Goal: Task Accomplishment & Management: Complete application form

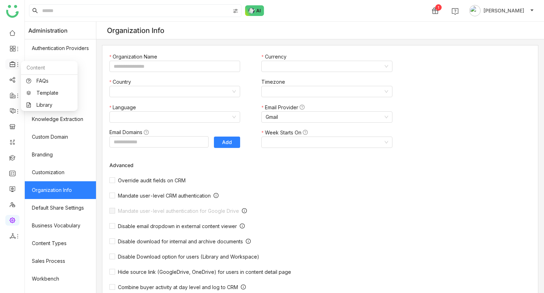
type input "*******"
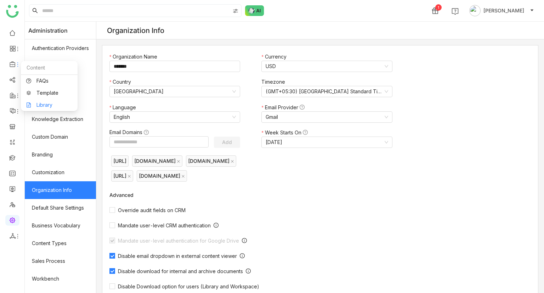
click at [45, 102] on link "Library" at bounding box center [49, 104] width 46 height 5
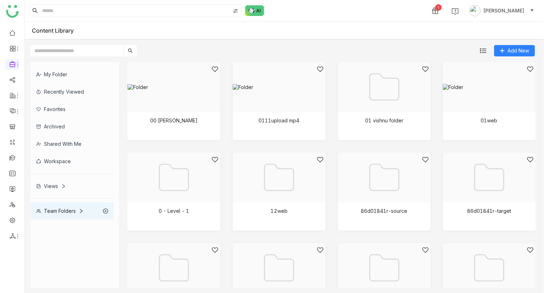
click at [63, 73] on div "My Folder" at bounding box center [71, 74] width 83 height 17
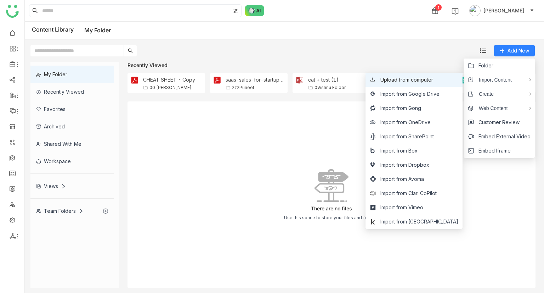
click at [428, 78] on span "Upload from computer" at bounding box center [406, 80] width 53 height 8
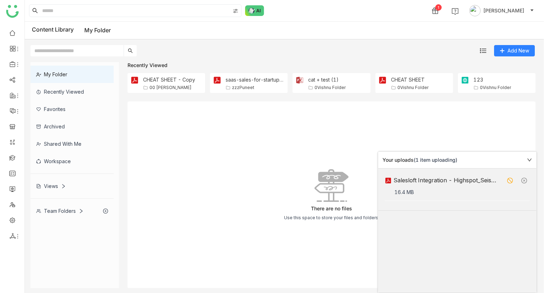
click at [512, 179] on icon at bounding box center [510, 180] width 6 height 6
click at [520, 159] on icon at bounding box center [521, 159] width 5 height 5
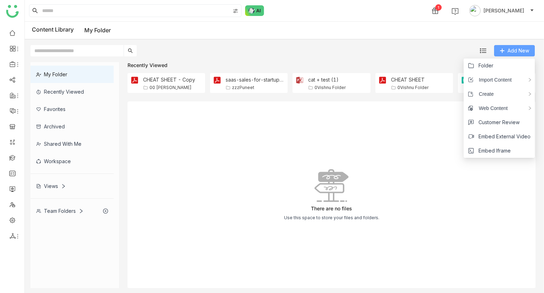
click at [513, 47] on span "Add New" at bounding box center [519, 51] width 22 height 8
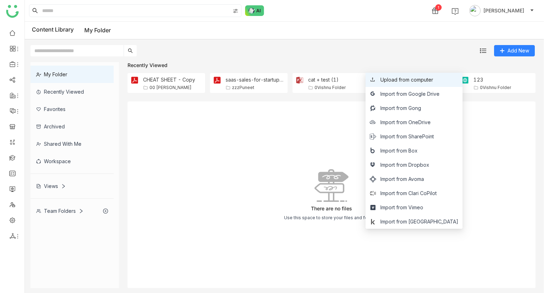
click at [416, 81] on span "Upload from computer" at bounding box center [406, 80] width 53 height 8
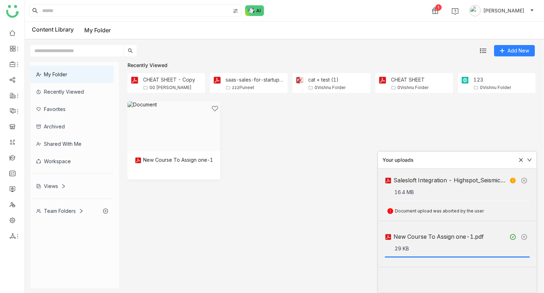
click at [521, 158] on icon at bounding box center [521, 159] width 5 height 5
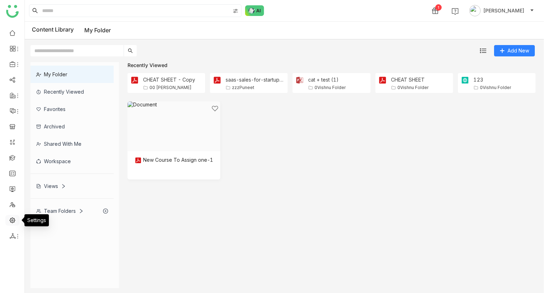
click at [9, 220] on link at bounding box center [12, 219] width 6 height 6
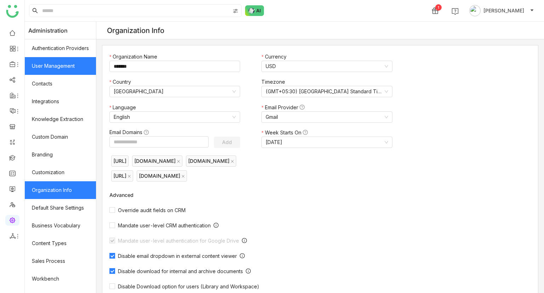
click at [51, 62] on link "User Management" at bounding box center [60, 66] width 71 height 18
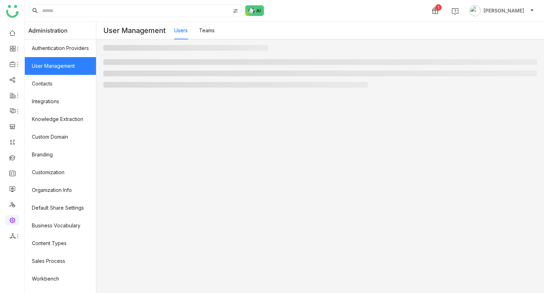
click at [71, 67] on link "User Management" at bounding box center [60, 66] width 71 height 18
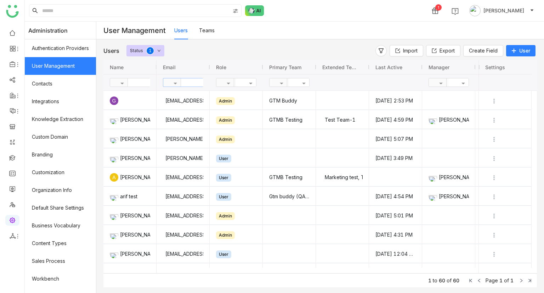
click at [196, 83] on input "text" at bounding box center [206, 82] width 51 height 8
type input "*****"
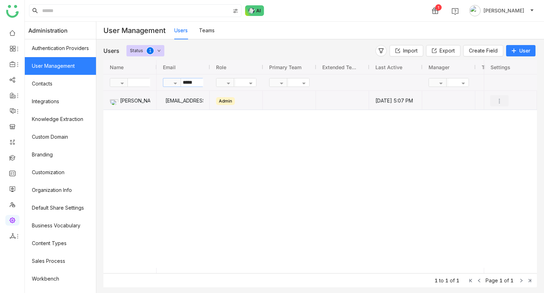
click at [502, 98] on img "Press SPACE to select this row." at bounding box center [499, 100] width 7 height 7
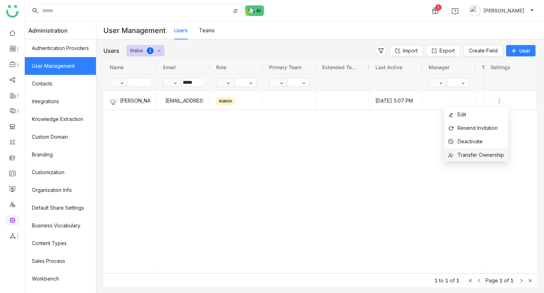
click at [474, 156] on span "Transfer Ownership" at bounding box center [481, 155] width 46 height 6
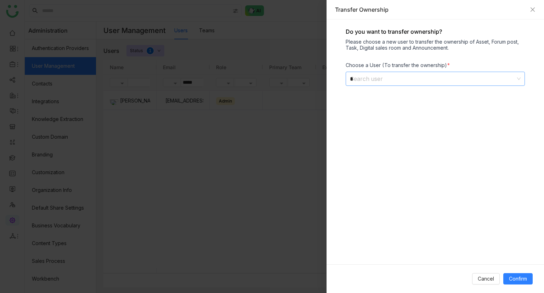
click at [404, 81] on input "*" at bounding box center [433, 78] width 166 height 13
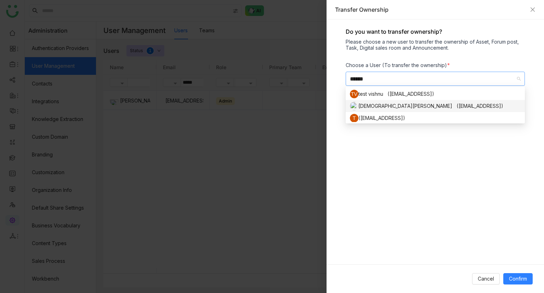
type input "******"
click at [387, 104] on div "[DEMOGRAPHIC_DATA][PERSON_NAME] ([EMAIL_ADDRESS])" at bounding box center [435, 106] width 171 height 9
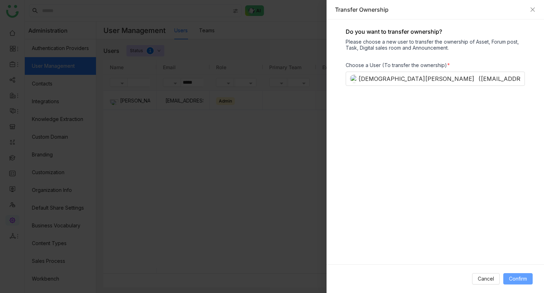
click at [517, 277] on span "Confirm" at bounding box center [518, 279] width 18 height 8
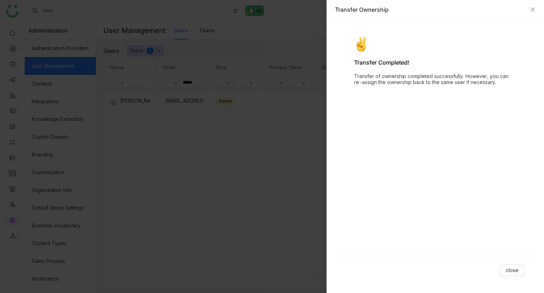
click at [250, 132] on div at bounding box center [272, 146] width 544 height 293
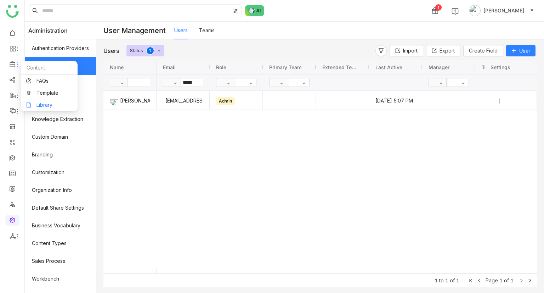
click at [39, 104] on link "Library" at bounding box center [49, 104] width 46 height 5
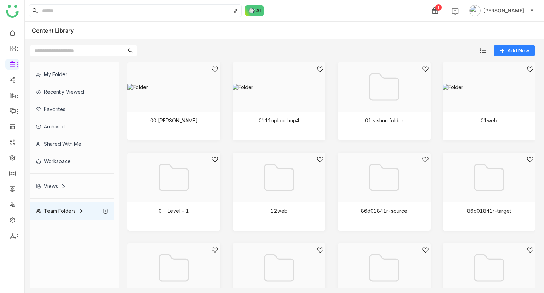
click at [85, 72] on div "My Folder" at bounding box center [71, 74] width 83 height 17
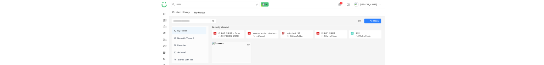
scroll to position [89, 0]
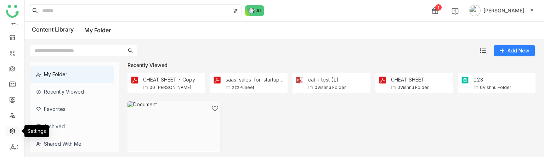
click at [9, 131] on link at bounding box center [12, 131] width 6 height 6
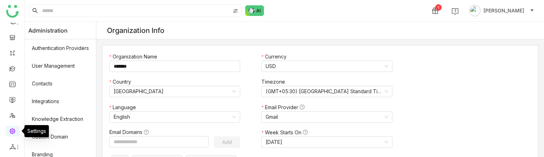
click at [9, 131] on link at bounding box center [12, 131] width 6 height 6
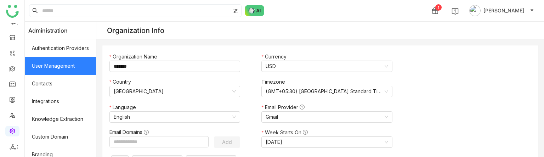
click at [62, 66] on link "User Management" at bounding box center [60, 66] width 71 height 18
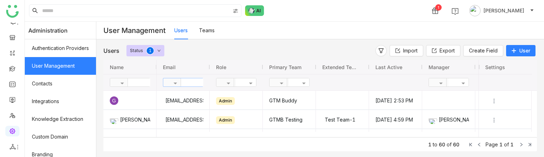
click at [205, 80] on input "text" at bounding box center [206, 82] width 51 height 8
type input "*****"
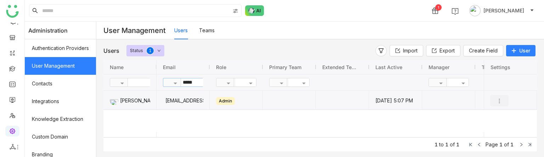
click at [501, 101] on img "Press SPACE to select this row." at bounding box center [499, 100] width 7 height 7
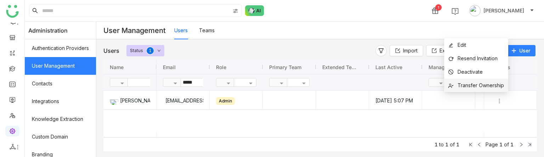
click at [465, 86] on span "Transfer Ownership" at bounding box center [481, 85] width 46 height 6
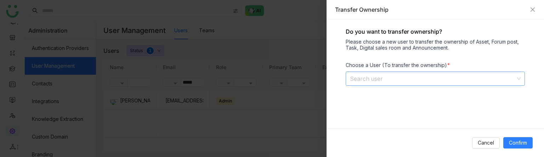
click at [391, 74] on input at bounding box center [433, 78] width 166 height 13
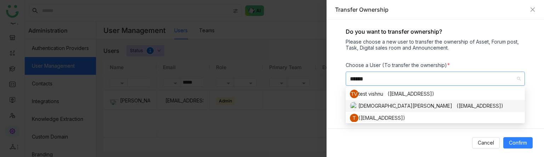
type input "******"
click at [373, 104] on div "[DEMOGRAPHIC_DATA][PERSON_NAME] ([EMAIL_ADDRESS])" at bounding box center [435, 106] width 171 height 9
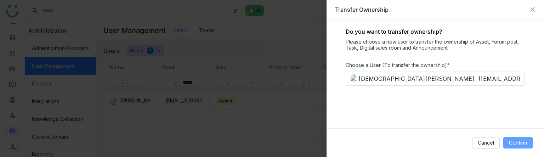
click at [513, 141] on span "Confirm" at bounding box center [518, 143] width 18 height 8
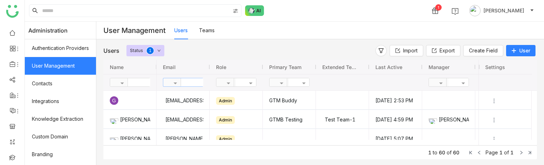
click at [191, 65] on input "text" at bounding box center [206, 82] width 51 height 8
type input "*****"
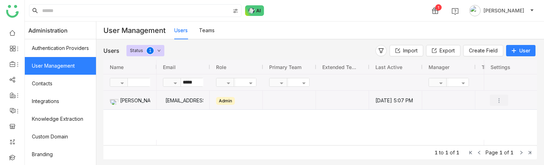
click at [498, 65] on img "Press SPACE to select this row." at bounding box center [499, 100] width 7 height 7
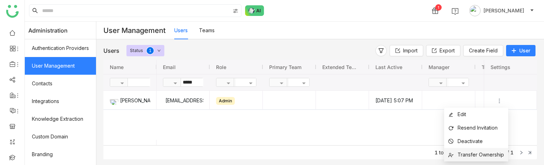
click at [464, 65] on span "Transfer Ownership" at bounding box center [481, 155] width 46 height 6
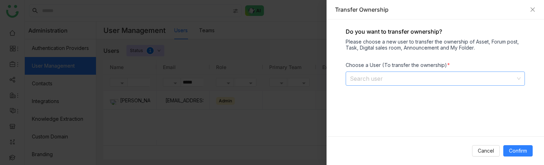
click at [371, 65] on input at bounding box center [433, 78] width 166 height 13
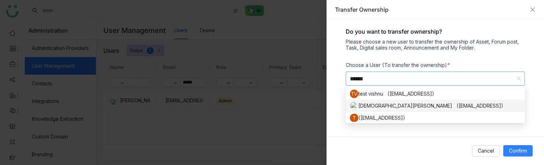
type input "******"
click at [368, 65] on div "[DEMOGRAPHIC_DATA][PERSON_NAME] ([EMAIL_ADDRESS])" at bounding box center [435, 106] width 171 height 9
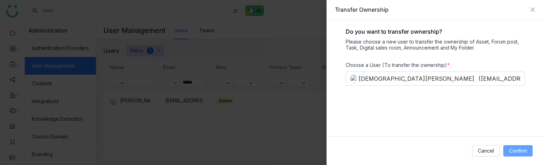
click at [517, 65] on span "Confirm" at bounding box center [518, 151] width 18 height 8
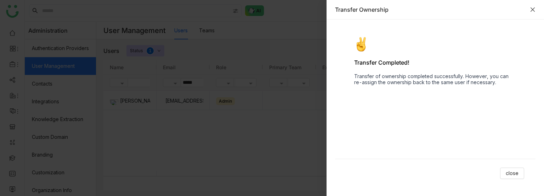
click at [530, 11] on icon "Close" at bounding box center [533, 10] width 6 height 6
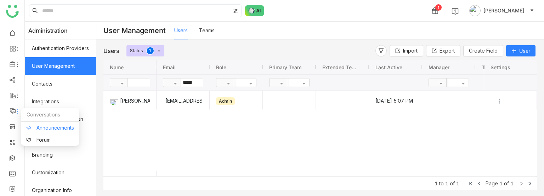
click at [44, 65] on link "Announcements" at bounding box center [50, 127] width 48 height 5
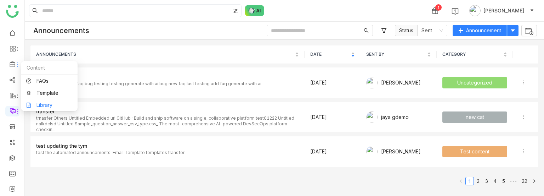
click at [35, 65] on link "Library" at bounding box center [49, 104] width 46 height 5
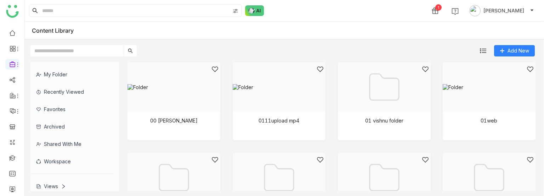
click at [60, 65] on div "My Folder" at bounding box center [71, 74] width 83 height 17
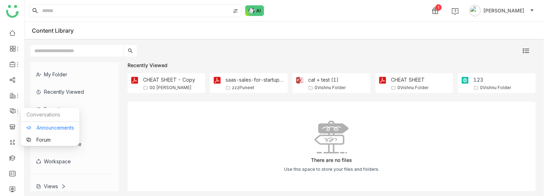
click at [35, 65] on link "Announcements" at bounding box center [50, 127] width 48 height 5
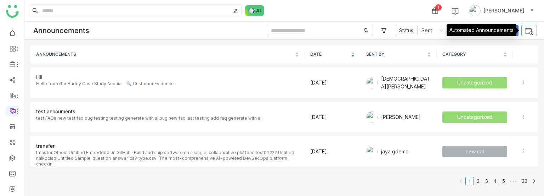
click at [529, 32] on img at bounding box center [529, 31] width 9 height 9
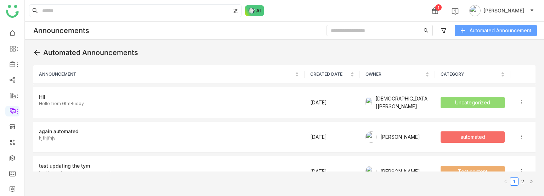
click at [492, 31] on span "Automated Announcement" at bounding box center [501, 31] width 62 height 8
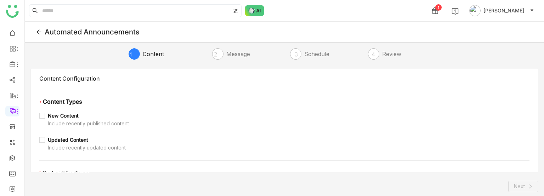
scroll to position [34, 0]
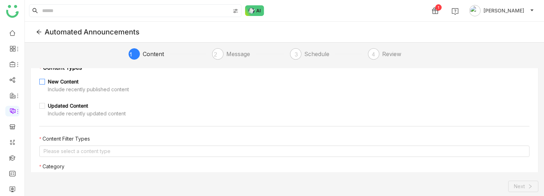
click at [69, 65] on div "New Content" at bounding box center [88, 82] width 81 height 8
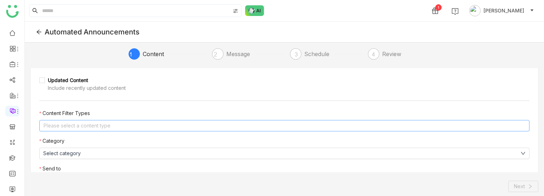
scroll to position [60, 0]
click at [83, 65] on nz-select-top-control "Please select a content type" at bounding box center [284, 125] width 490 height 11
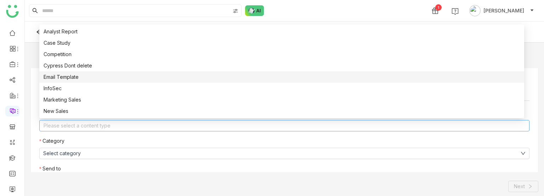
click at [65, 65] on div "Email Template" at bounding box center [282, 77] width 476 height 8
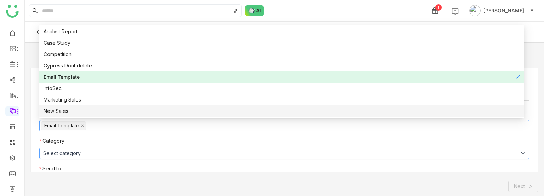
click at [91, 65] on button "Select category" at bounding box center [284, 152] width 490 height 11
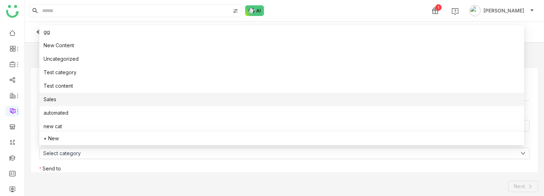
click at [72, 65] on li "Sales" at bounding box center [281, 98] width 485 height 13
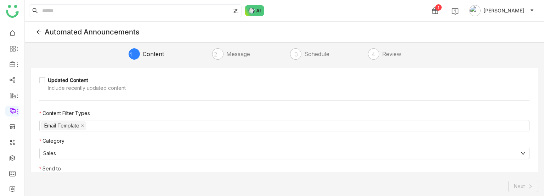
scroll to position [88, 0]
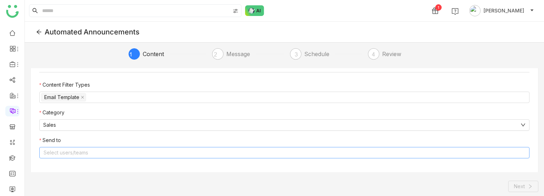
click at [83, 65] on nz-select-top-control "Select users/teams" at bounding box center [284, 152] width 490 height 11
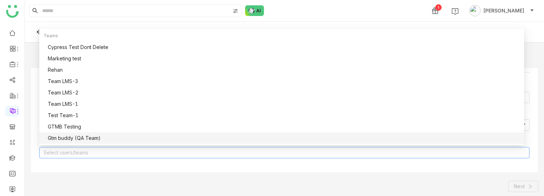
click at [72, 65] on div "Gtm buddy (QA Team)" at bounding box center [284, 138] width 472 height 8
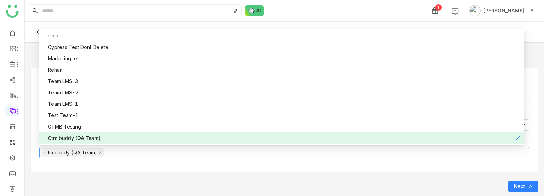
click at [290, 65] on div "* Content Types New Content Include recently published content Updated Content …" at bounding box center [284, 86] width 507 height 171
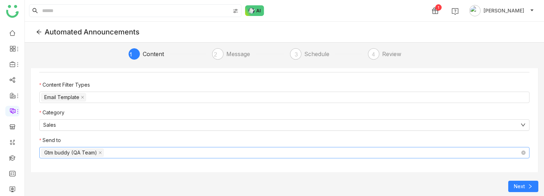
click at [116, 65] on nz-select-top-control "Gtm buddy (QA Team)" at bounding box center [284, 152] width 490 height 11
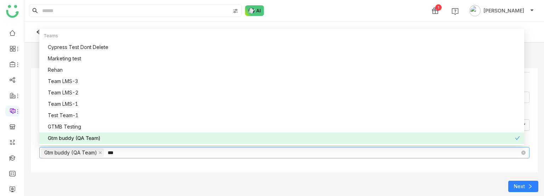
scroll to position [0, 0]
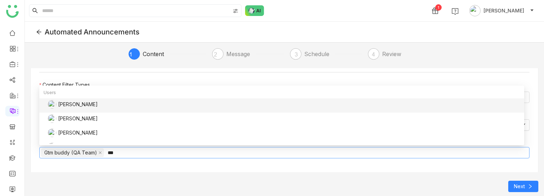
type input "***"
click at [82, 65] on div "[PERSON_NAME]" at bounding box center [284, 104] width 472 height 9
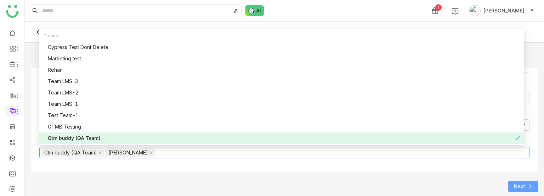
click at [513, 65] on button "Next" at bounding box center [523, 185] width 30 height 11
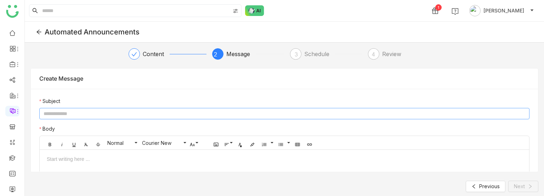
click at [151, 65] on input at bounding box center [284, 113] width 490 height 11
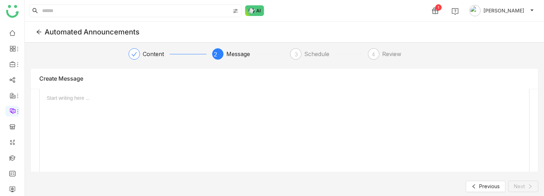
scroll to position [62, 0]
type input "***"
click at [129, 65] on div at bounding box center [285, 141] width 490 height 96
click at [517, 65] on button "Next" at bounding box center [523, 185] width 30 height 11
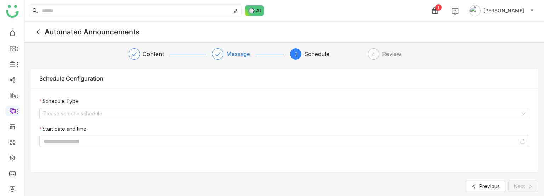
click at [234, 52] on div "Message" at bounding box center [240, 53] width 29 height 11
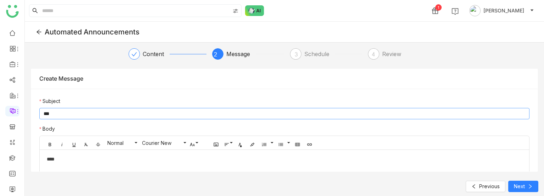
click at [85, 65] on input "***" at bounding box center [284, 113] width 490 height 11
type input "**********"
click at [521, 65] on span "Next" at bounding box center [519, 186] width 11 height 8
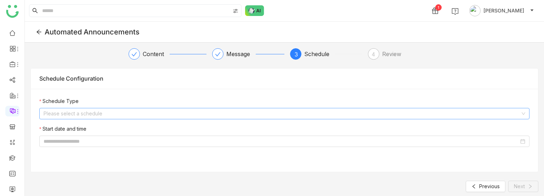
click at [253, 65] on input at bounding box center [282, 113] width 477 height 11
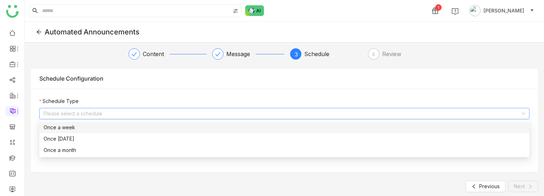
click at [163, 65] on div "Once a week" at bounding box center [285, 127] width 482 height 8
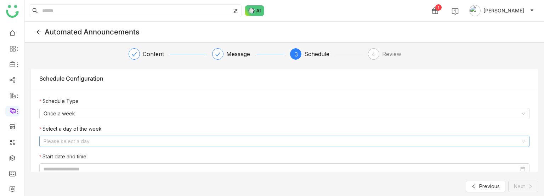
click at [148, 65] on input at bounding box center [282, 141] width 477 height 11
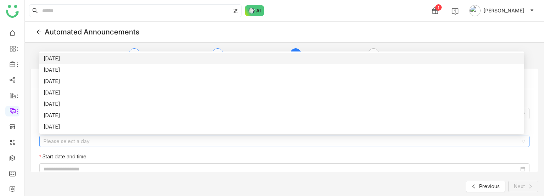
scroll to position [4, 0]
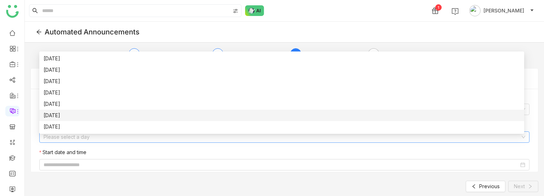
click at [99, 65] on div "[DATE]" at bounding box center [282, 115] width 476 height 8
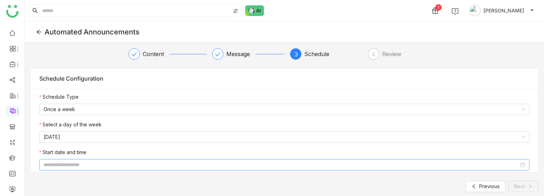
click at [67, 65] on input at bounding box center [281, 164] width 475 height 8
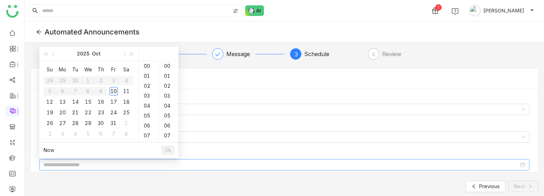
click at [111, 65] on div "10" at bounding box center [113, 91] width 9 height 9
click at [168, 65] on div "54" at bounding box center [168, 86] width 19 height 10
type input "**********"
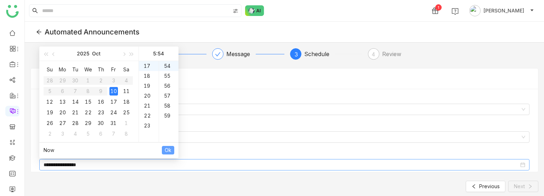
click at [169, 65] on span "Ok" at bounding box center [168, 150] width 7 height 8
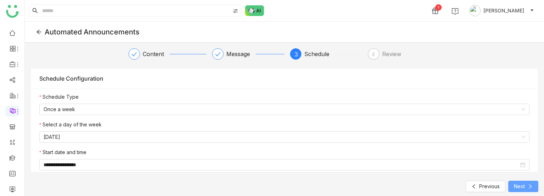
click at [519, 65] on span "Next" at bounding box center [519, 186] width 11 height 8
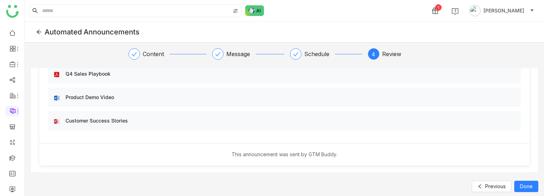
scroll to position [249, 0]
click at [529, 65] on span "Done" at bounding box center [526, 186] width 13 height 8
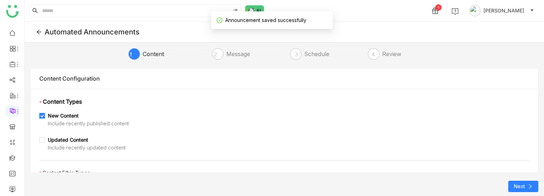
scroll to position [50, 0]
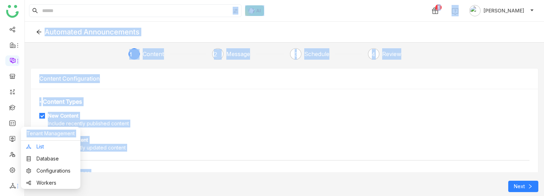
drag, startPoint x: 9, startPoint y: 185, endPoint x: 50, endPoint y: 148, distance: 54.7
click at [50, 65] on body "1 chiru balaya Automated Announcements 1 Content 2 Message 3 Schedule 4 Review …" at bounding box center [272, 98] width 544 height 196
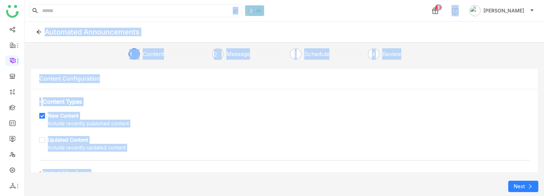
click at [50, 65] on div "Include recently updated content" at bounding box center [87, 147] width 78 height 8
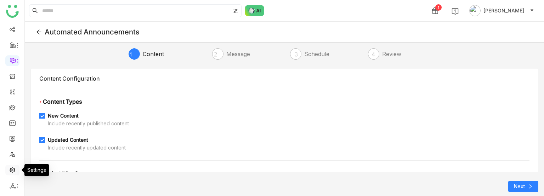
click at [12, 65] on link at bounding box center [12, 169] width 6 height 6
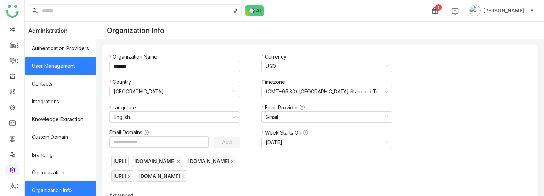
click at [62, 62] on link "User Management" at bounding box center [60, 66] width 71 height 18
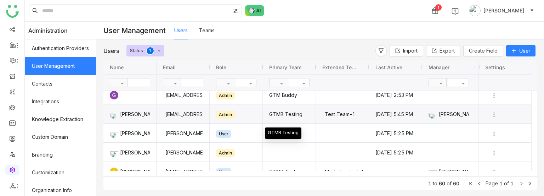
scroll to position [7, 0]
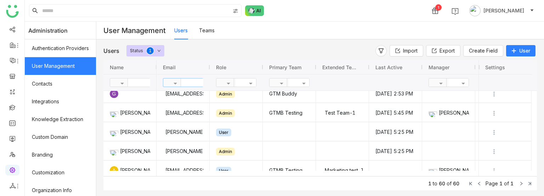
click at [195, 65] on input "text" at bounding box center [206, 82] width 51 height 8
type input "*****"
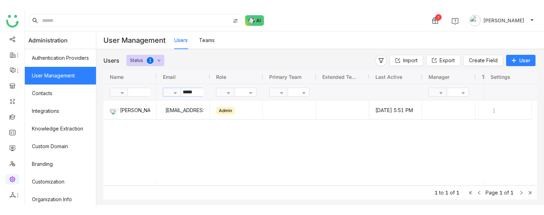
scroll to position [0, 0]
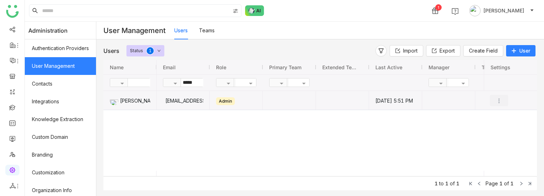
click at [498, 65] on button "Press SPACE to select this row." at bounding box center [499, 100] width 18 height 11
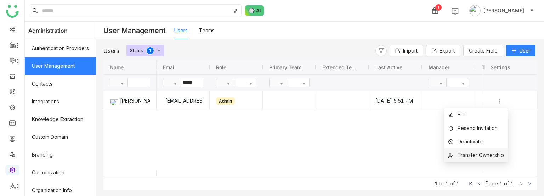
click at [470, 65] on span "Transfer Ownership" at bounding box center [481, 155] width 46 height 6
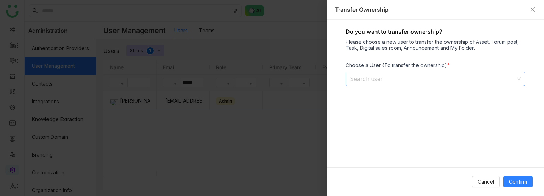
click at [397, 65] on input at bounding box center [433, 78] width 166 height 13
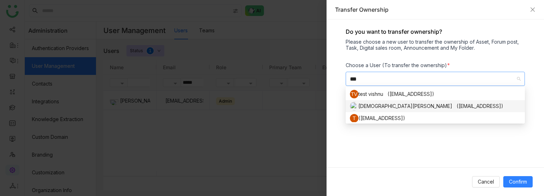
type input "***"
click at [387, 65] on div "[DEMOGRAPHIC_DATA][PERSON_NAME] ([EMAIL_ADDRESS])" at bounding box center [435, 106] width 171 height 9
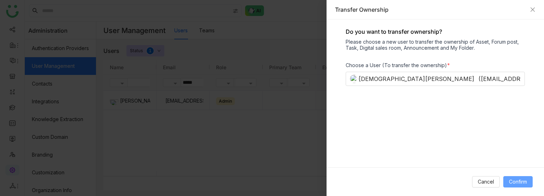
click at [527, 65] on span "Confirm" at bounding box center [518, 181] width 18 height 8
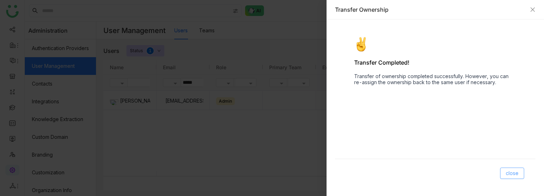
click at [508, 65] on span "close" at bounding box center [512, 173] width 13 height 8
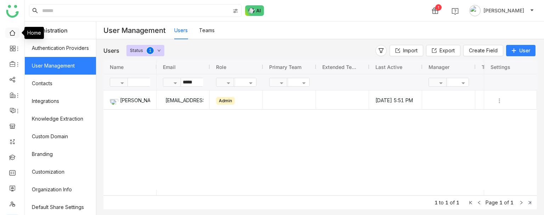
click at [12, 33] on link at bounding box center [12, 32] width 6 height 6
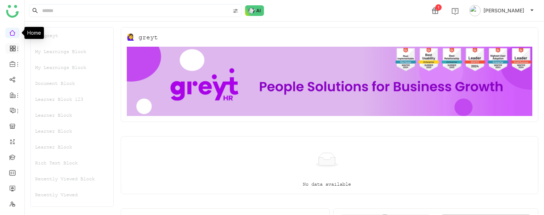
click at [12, 50] on icon at bounding box center [13, 48] width 6 height 6
